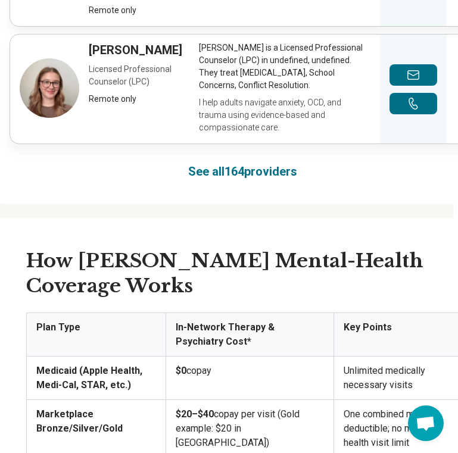
scroll to position [1395, 5]
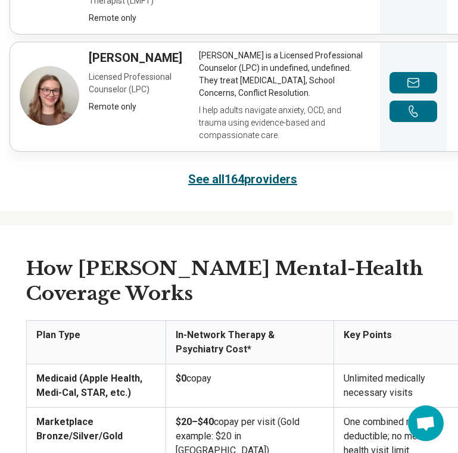
click at [226, 171] on link "See all 164 providers" at bounding box center [242, 179] width 109 height 17
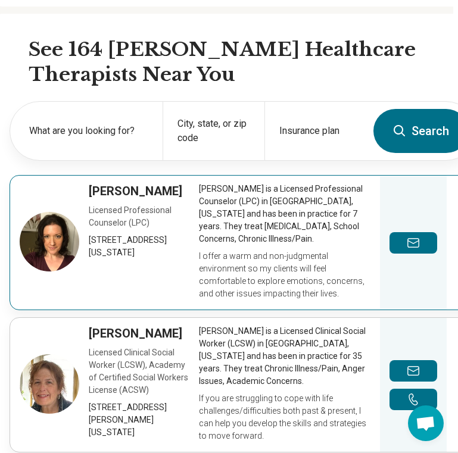
scroll to position [462, 5]
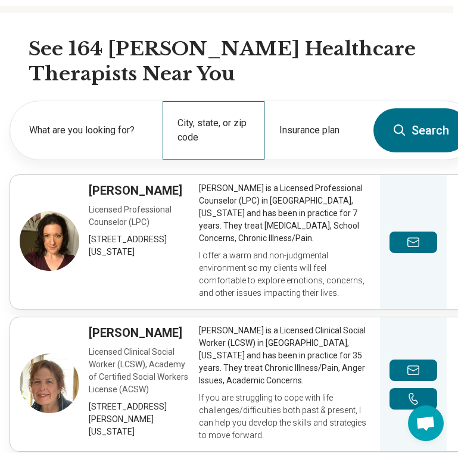
click at [195, 101] on div "City, state, or zip code" at bounding box center [214, 130] width 102 height 58
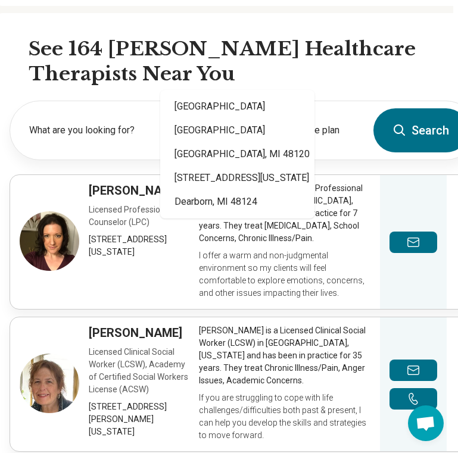
type input "*****"
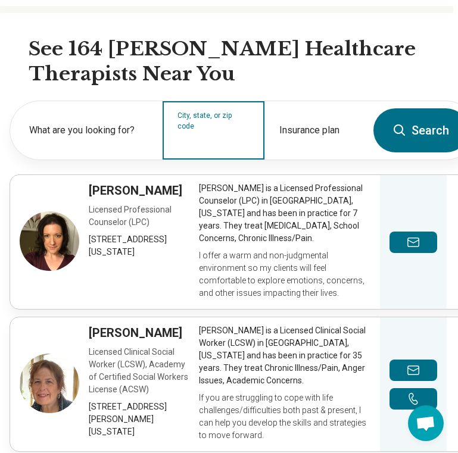
click at [200, 101] on div "City, state, or zip code" at bounding box center [214, 130] width 102 height 58
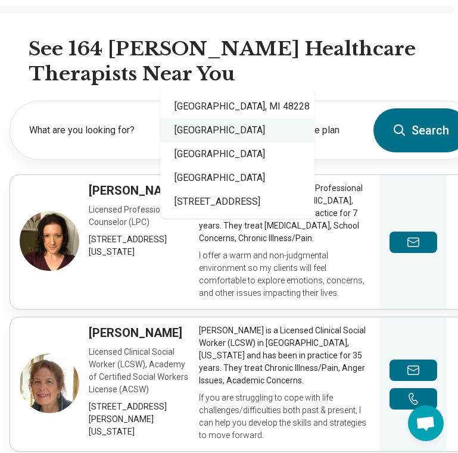
click at [225, 119] on div "[GEOGRAPHIC_DATA]" at bounding box center [237, 130] width 154 height 24
type input "**********"
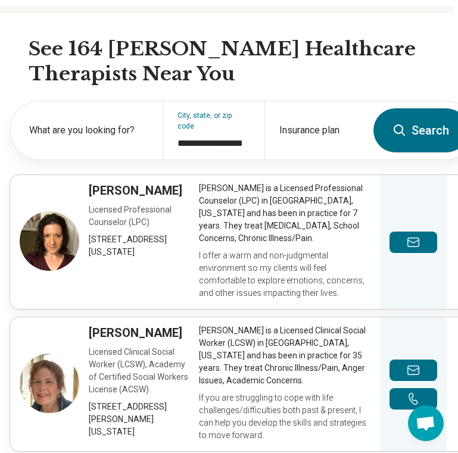
drag, startPoint x: 397, startPoint y: 65, endPoint x: 390, endPoint y: 66, distance: 6.7
click at [397, 108] on button "Search" at bounding box center [420, 130] width 95 height 44
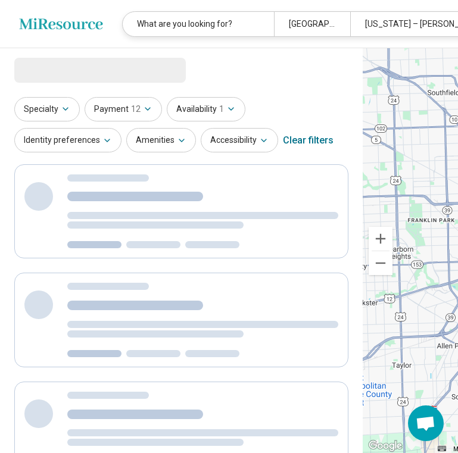
select select "***"
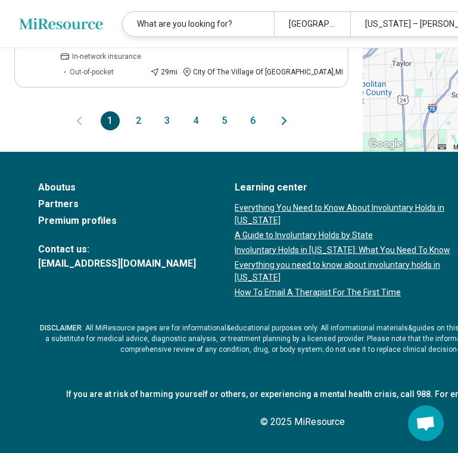
scroll to position [1846, 0]
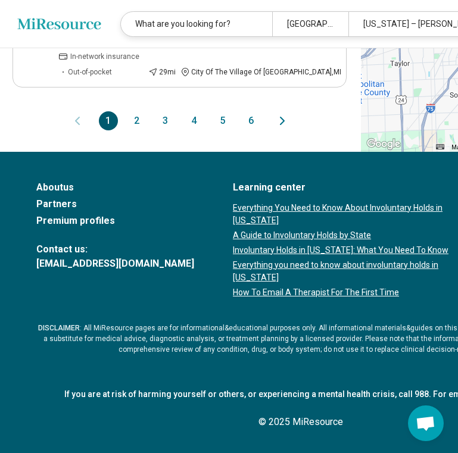
click at [127, 130] on button "2" at bounding box center [136, 120] width 19 height 19
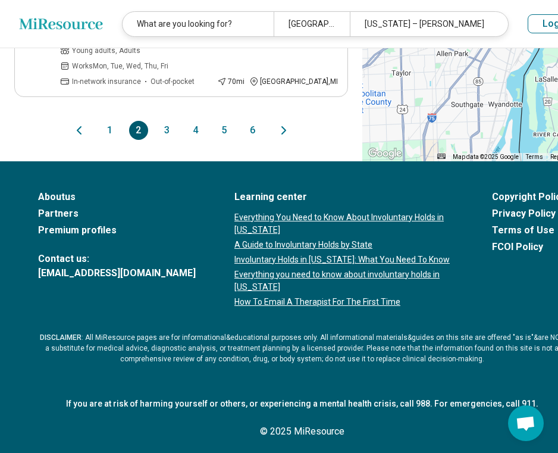
scroll to position [1765, 1]
click at [157, 140] on button "3" at bounding box center [166, 130] width 19 height 19
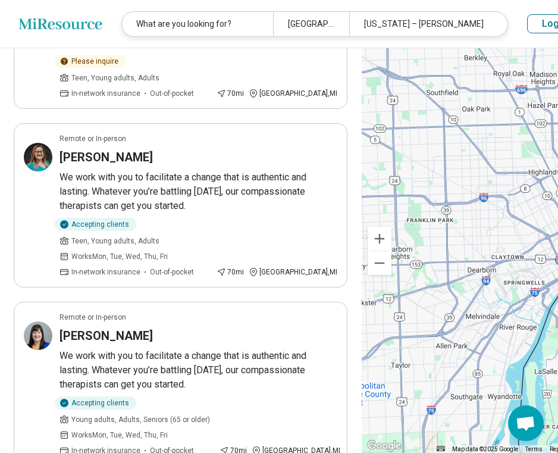
scroll to position [554, 1]
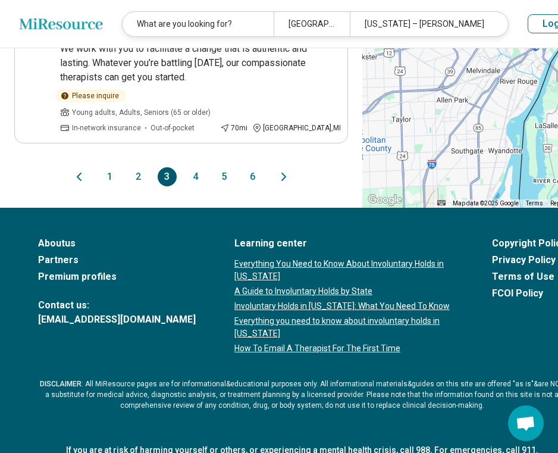
click at [186, 167] on button "4" at bounding box center [195, 176] width 19 height 19
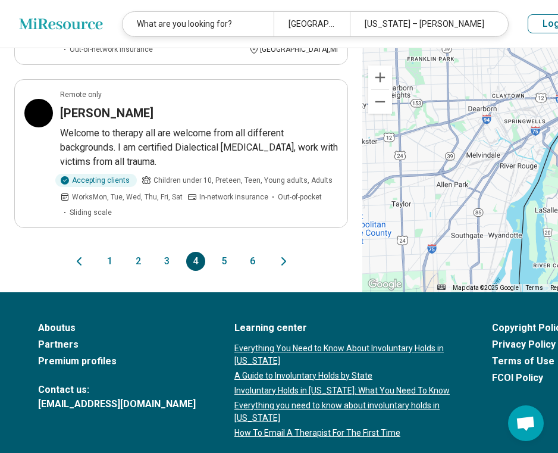
scroll to position [1619, 0]
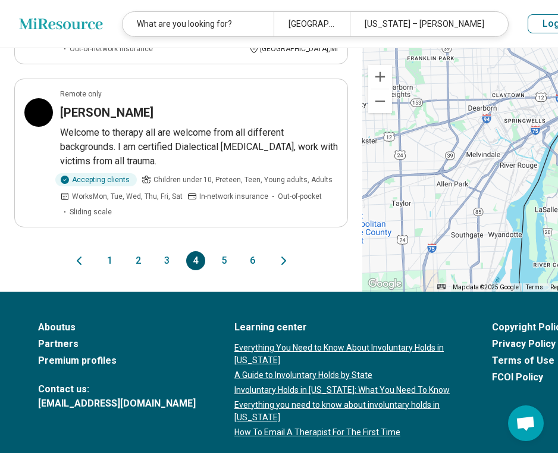
click at [215, 270] on button "5" at bounding box center [224, 260] width 19 height 19
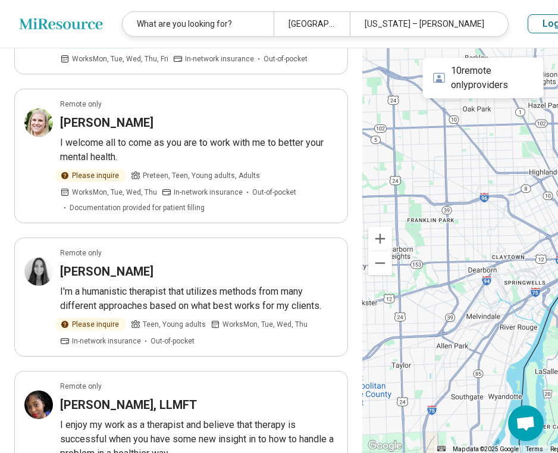
scroll to position [994, 0]
